Goal: Task Accomplishment & Management: Use online tool/utility

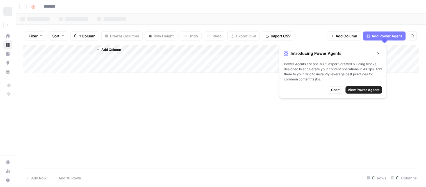
type input "**********"
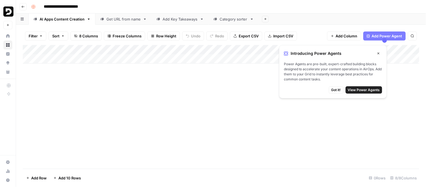
click at [60, 61] on div "Add Column" at bounding box center [221, 54] width 397 height 19
click at [113, 61] on div "Add Column" at bounding box center [221, 59] width 397 height 28
click at [69, 59] on div "Add Column" at bounding box center [221, 59] width 397 height 28
type textarea "*********"
click at [335, 92] on span "Got it!" at bounding box center [337, 89] width 10 height 5
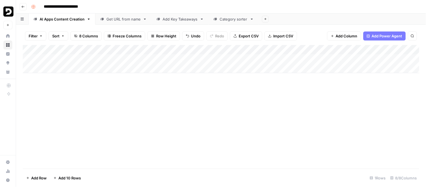
click at [330, 59] on div "Add Column" at bounding box center [221, 59] width 397 height 28
click at [327, 60] on div "Add Column" at bounding box center [221, 59] width 397 height 28
click at [319, 59] on div "Add Column" at bounding box center [221, 59] width 397 height 28
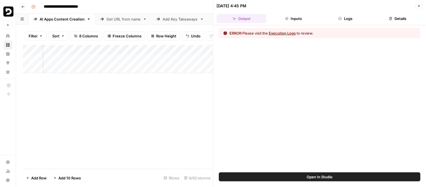
click at [343, 20] on button "Logs" at bounding box center [346, 18] width 50 height 9
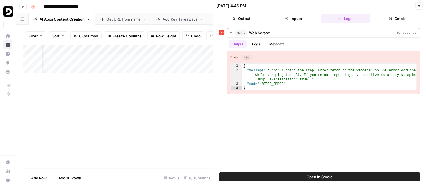
click at [301, 21] on button "Inputs" at bounding box center [294, 18] width 50 height 9
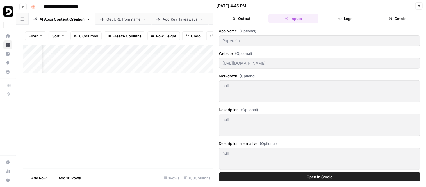
scroll to position [2, 0]
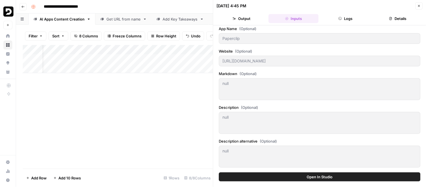
click at [234, 17] on icon "button" at bounding box center [234, 18] width 3 height 3
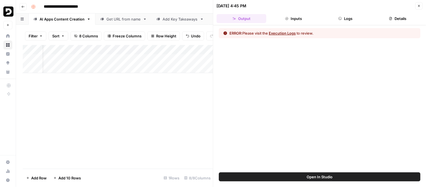
scroll to position [0, 0]
click at [398, 21] on button "Details" at bounding box center [398, 18] width 50 height 9
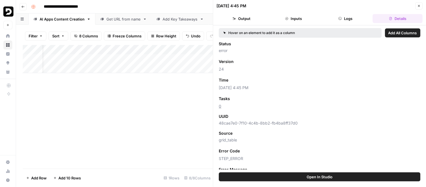
click at [356, 20] on button "Logs" at bounding box center [346, 18] width 50 height 9
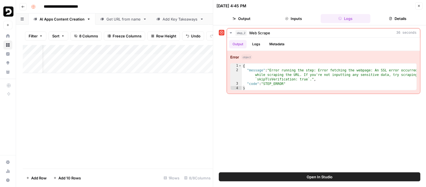
click at [130, 60] on div "Add Column" at bounding box center [118, 59] width 191 height 28
